Goal: Use online tool/utility

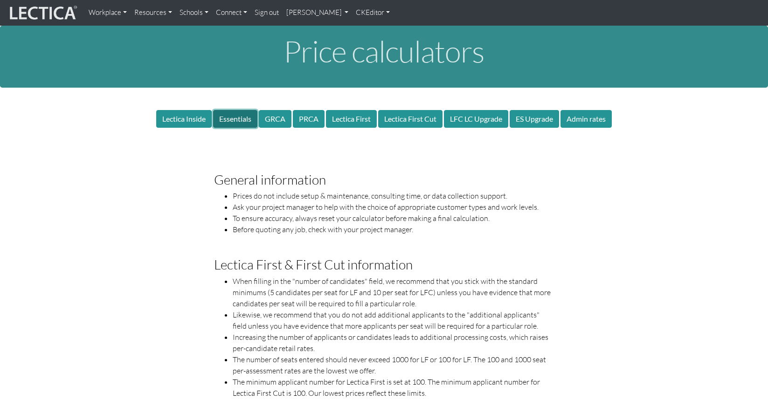
click at [238, 110] on button "Essentials" at bounding box center [235, 119] width 44 height 18
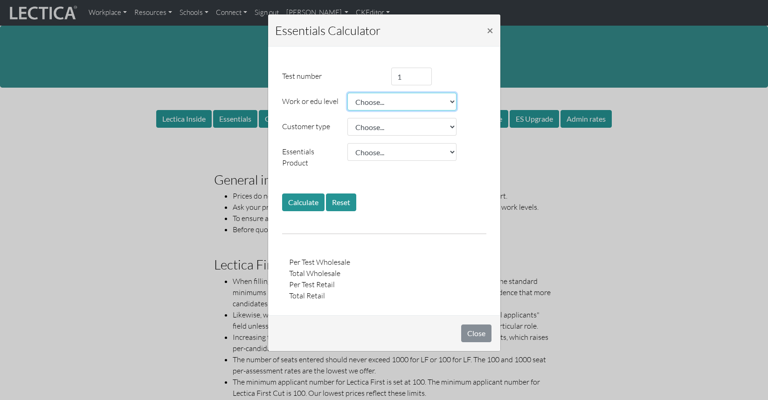
click at [394, 97] on select "Choose... College student E0 E1 E2 E3 E4 L1 E5 L2 E6 L3 E7 L4 L5 L6 L7" at bounding box center [401, 102] width 109 height 18
select select "1.04"
click at [347, 93] on select "Choose... College student E0 E1 E2 E3 E4 L1 E5 L2 E6 L3 E7 L4 L5 L6 L7" at bounding box center [401, 102] width 109 height 18
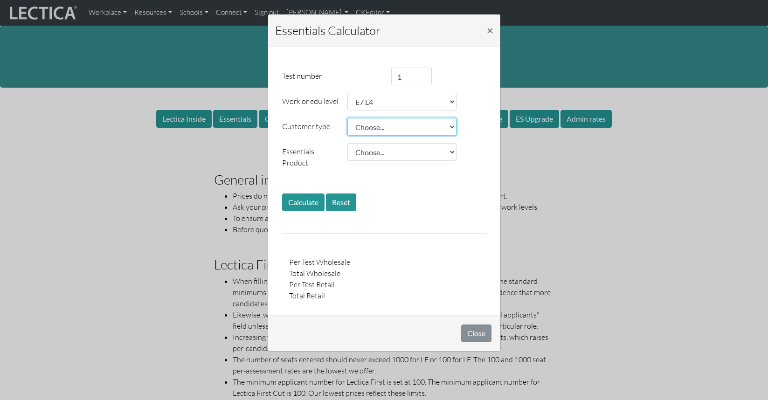
click at [367, 119] on select "Choose... Public school Private school College Level 1 NP Level 2 NP Level 3 FB…" at bounding box center [401, 127] width 109 height 18
select select "1.05"
click at [347, 118] on select "Choose... Public school Private school College Level 1 NP Level 2 NP Level 3 FB…" at bounding box center [401, 127] width 109 height 18
click at [394, 146] on select "Choose... ES ES+ ES++ ES+ int ES++ int ESR+ ESR++ ESR+ int ESR++ int" at bounding box center [401, 152] width 109 height 18
select select "270.00"
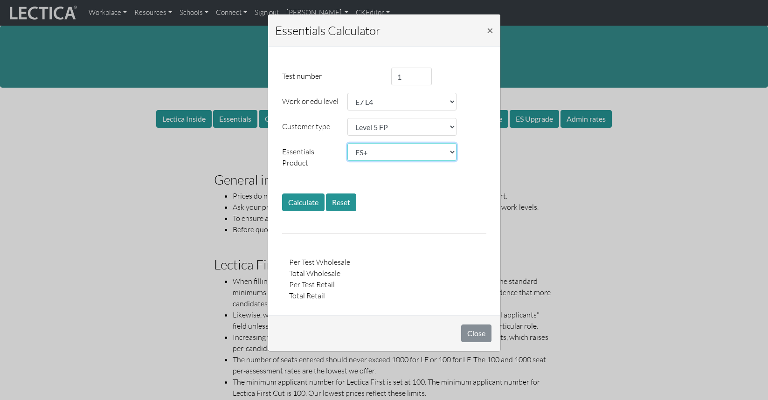
click at [347, 143] on select "Choose... ES ES+ ES++ ES+ int ES++ int ESR+ ESR++ ESR+ int ESR++ int" at bounding box center [401, 152] width 109 height 18
click at [306, 193] on button "Calculate" at bounding box center [303, 202] width 42 height 18
click at [474, 324] on button "Close" at bounding box center [476, 333] width 30 height 18
